Goal: Transaction & Acquisition: Purchase product/service

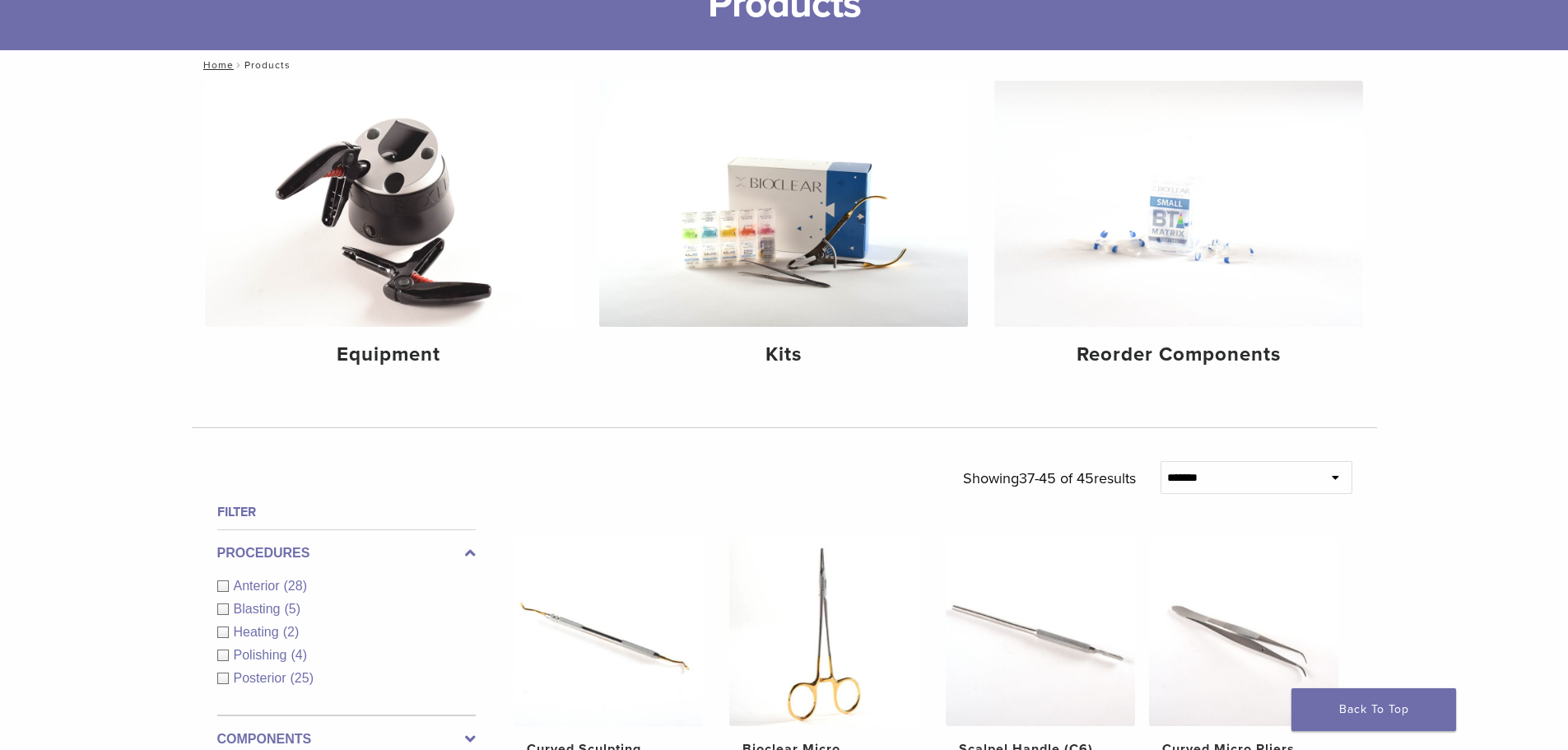
scroll to position [164, 0]
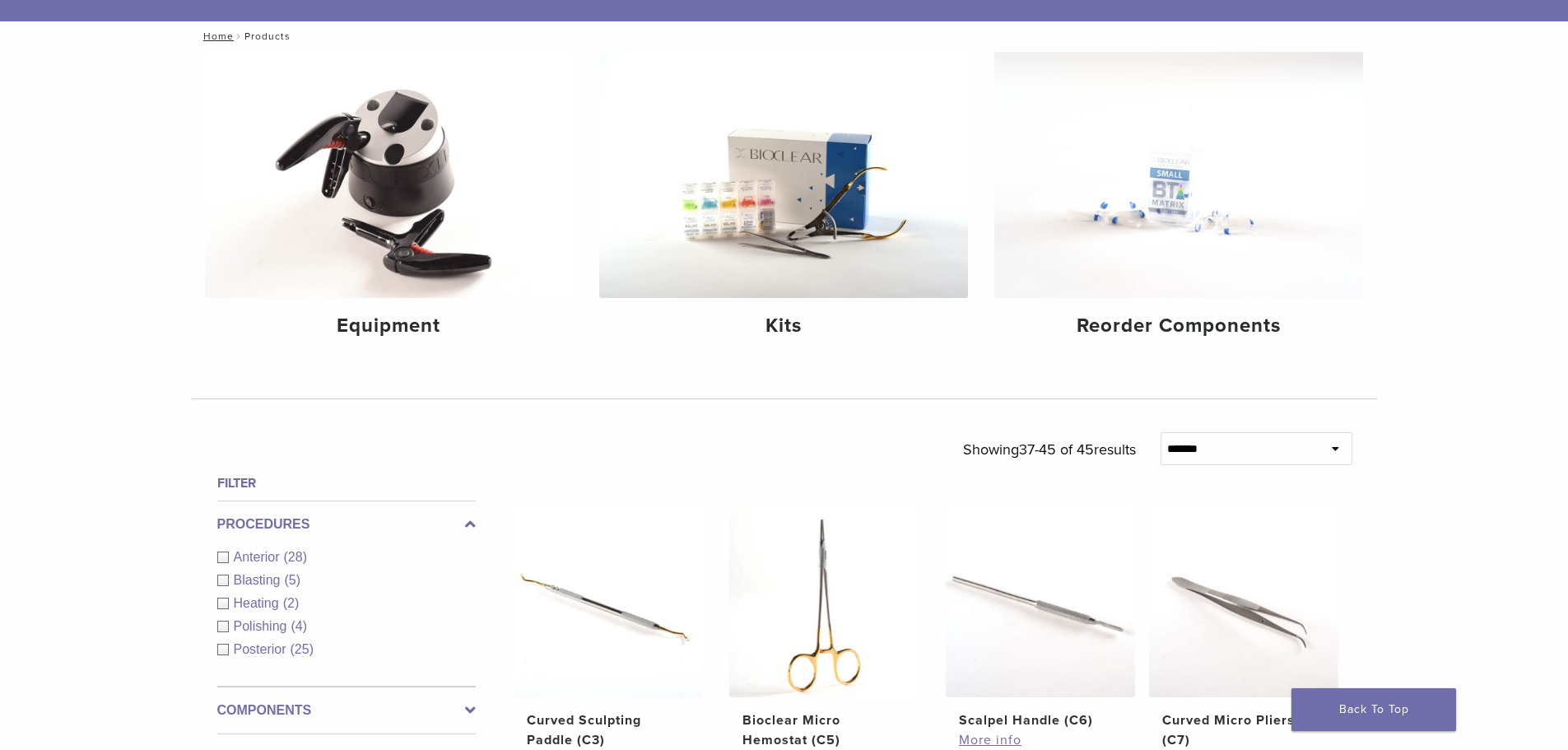
click at [220, 556] on div "Anterior (28)" at bounding box center [347, 556] width 258 height 19
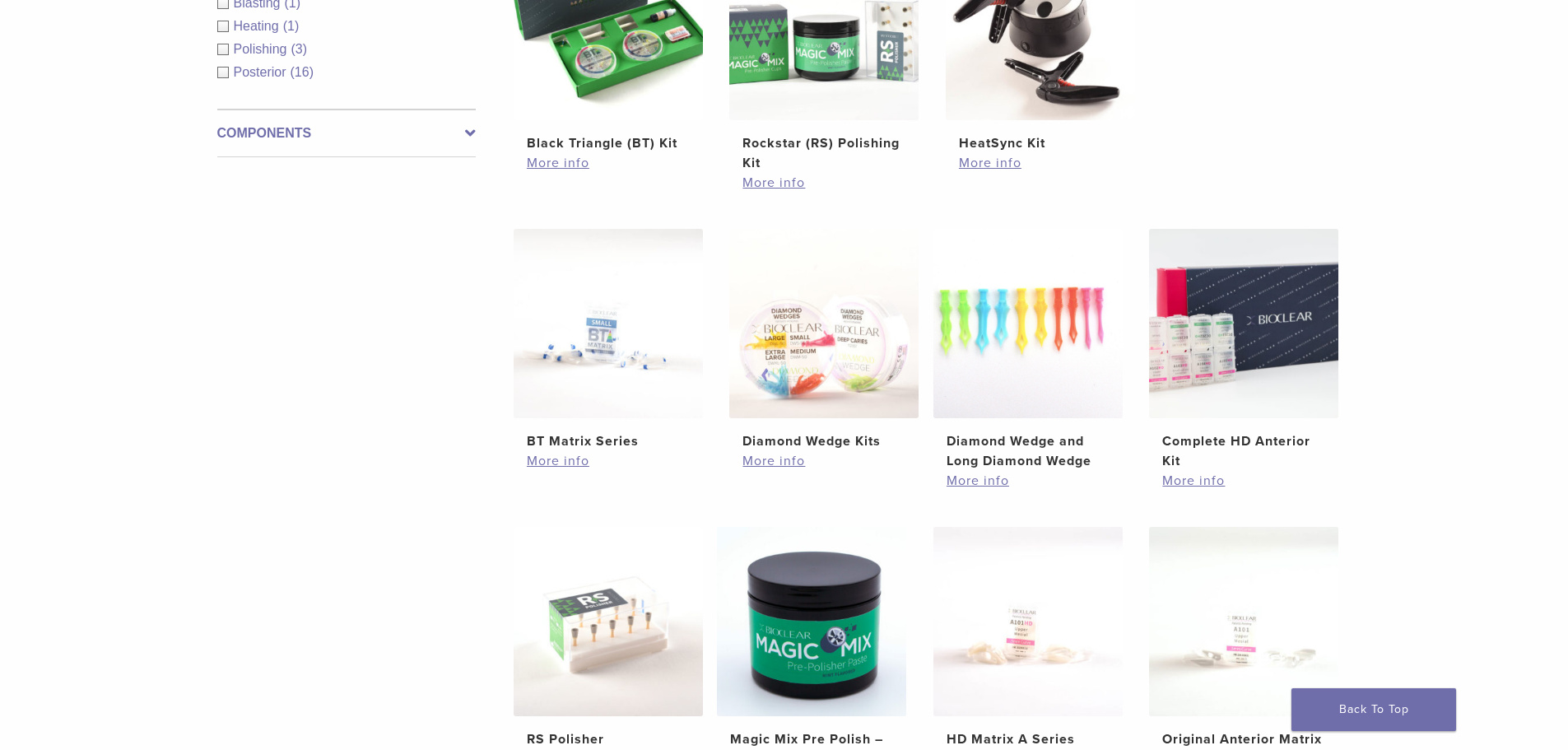
scroll to position [823, 0]
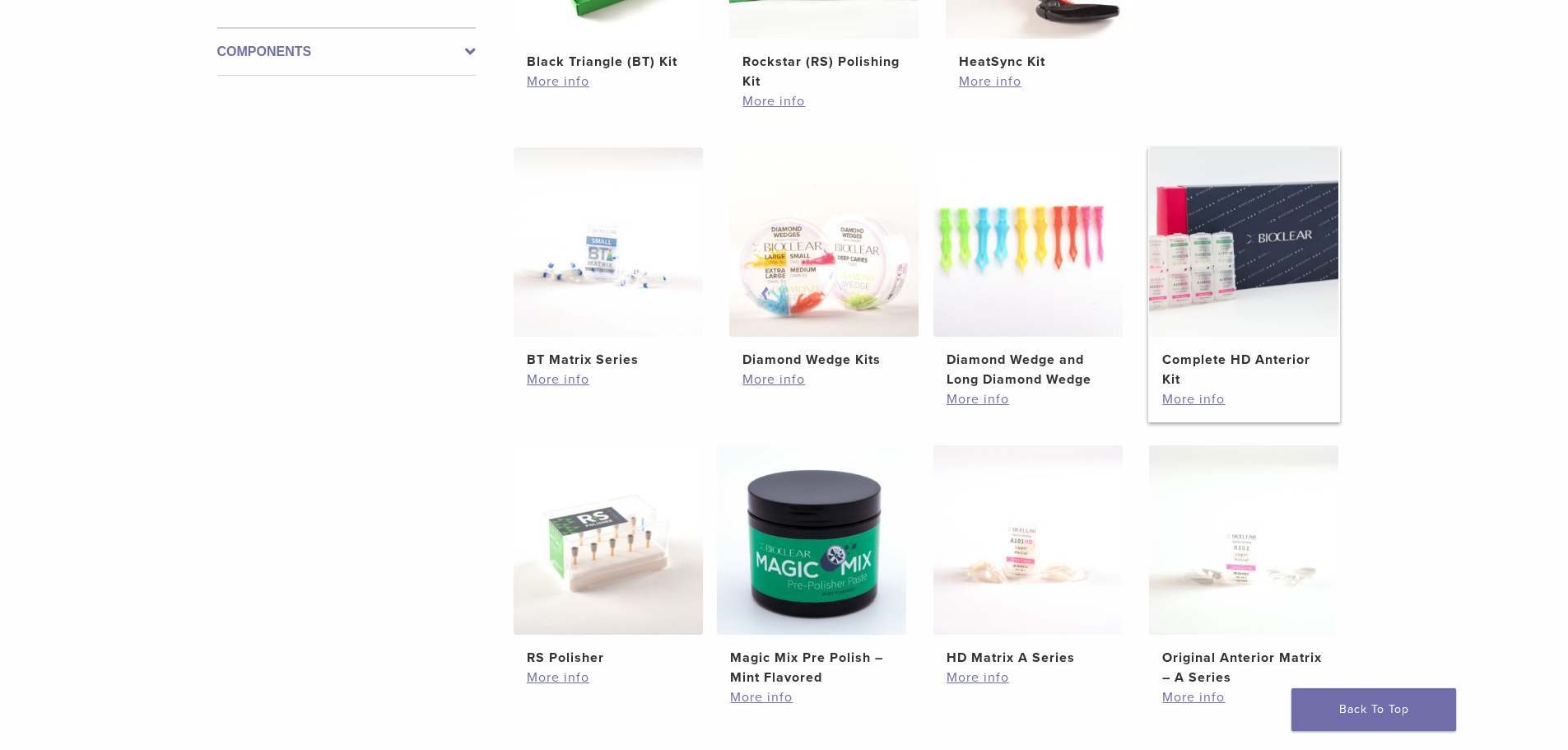
click at [1289, 357] on h2 "Complete HD Anterior Kit" at bounding box center [1243, 369] width 163 height 40
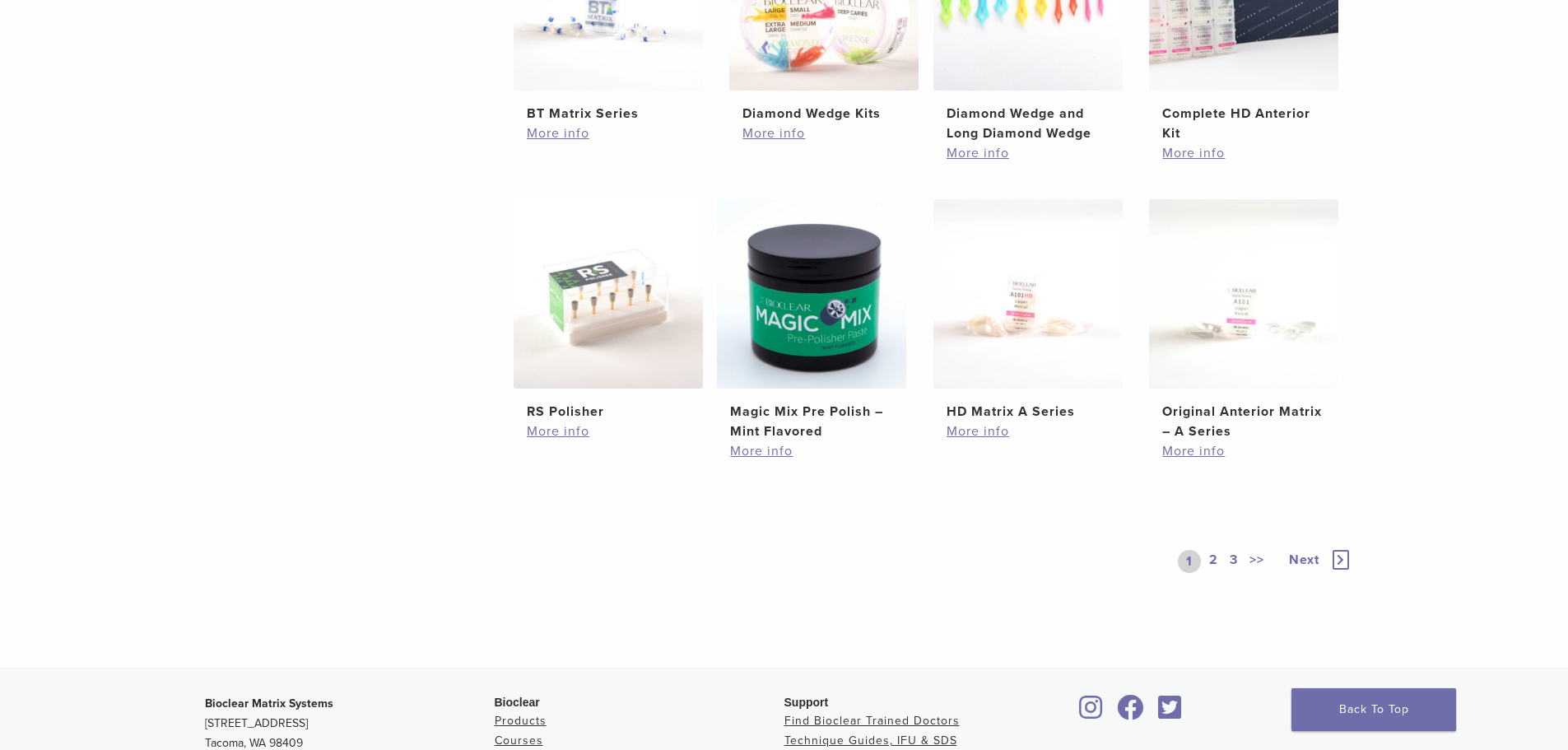
scroll to position [1070, 0]
click at [1340, 560] on icon at bounding box center [1341, 558] width 17 height 19
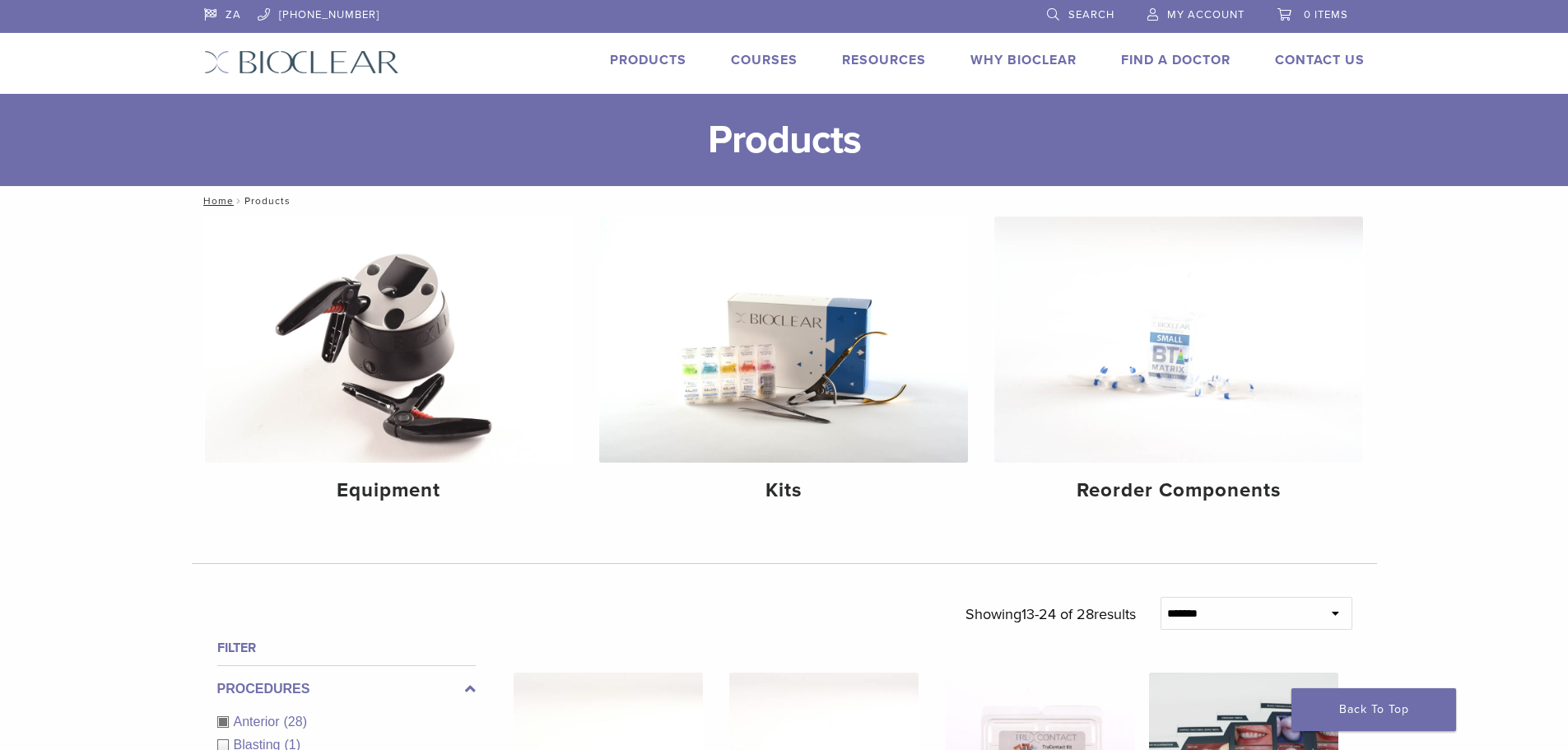
click at [1089, 13] on span "Search" at bounding box center [1091, 15] width 46 height 13
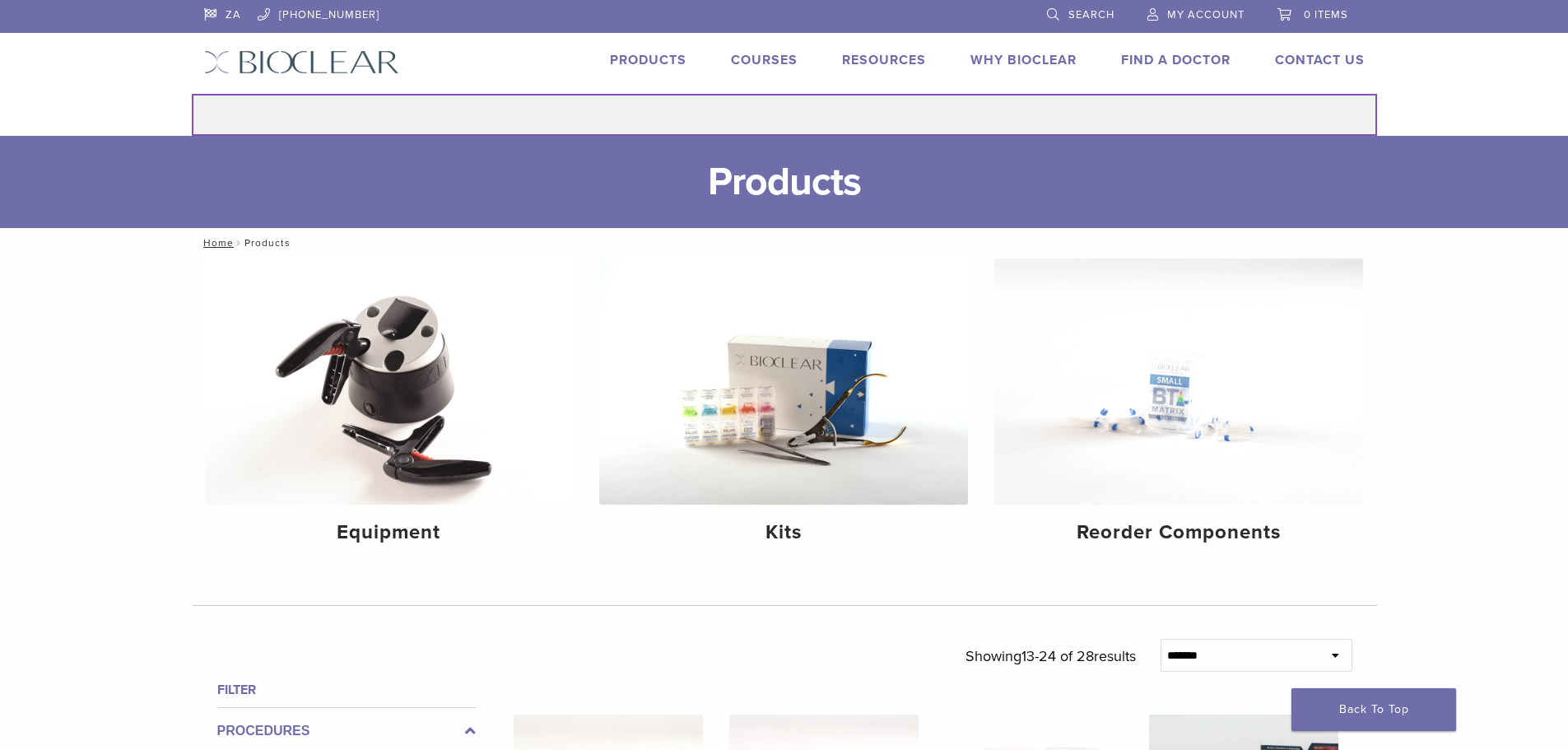
click at [779, 119] on input "Search for:" at bounding box center [784, 115] width 1185 height 42
click at [900, 113] on input "**********" at bounding box center [784, 115] width 1185 height 42
type input "**********"
click at [191, 93] on button "Search" at bounding box center [191, 93] width 1 height 1
